Goal: Task Accomplishment & Management: Use online tool/utility

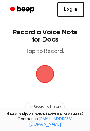
click at [61, 7] on link "Log in" at bounding box center [70, 9] width 27 height 15
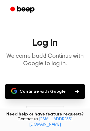
click at [39, 90] on button "Continue with Google" at bounding box center [44, 91] width 79 height 14
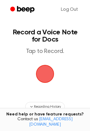
click at [48, 71] on span "button" at bounding box center [45, 74] width 22 height 22
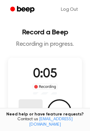
click at [33, 109] on button "Delete" at bounding box center [31, 111] width 24 height 24
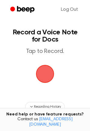
click at [42, 68] on span "button" at bounding box center [45, 74] width 18 height 18
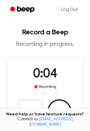
click at [42, 68] on span "0:04" at bounding box center [45, 74] width 24 height 13
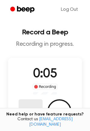
click at [32, 105] on button "Delete" at bounding box center [31, 111] width 24 height 24
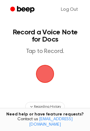
click at [45, 82] on span "button" at bounding box center [45, 74] width 22 height 22
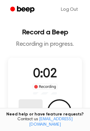
click at [36, 102] on button "Delete" at bounding box center [31, 111] width 24 height 24
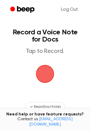
click at [42, 77] on span "button" at bounding box center [45, 74] width 18 height 18
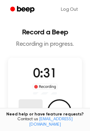
click at [34, 105] on button "Delete" at bounding box center [31, 111] width 24 height 24
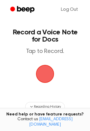
click at [42, 77] on span "button" at bounding box center [45, 74] width 18 height 18
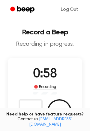
click at [42, 77] on span "0:58" at bounding box center [45, 74] width 24 height 13
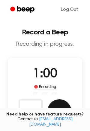
click at [49, 104] on button "Save" at bounding box center [59, 111] width 24 height 24
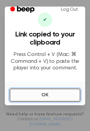
click at [41, 98] on button "OK" at bounding box center [45, 94] width 71 height 13
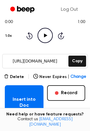
scroll to position [63, 0]
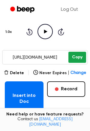
click at [75, 56] on button "Copy" at bounding box center [77, 57] width 18 height 11
